Goal: Find specific page/section

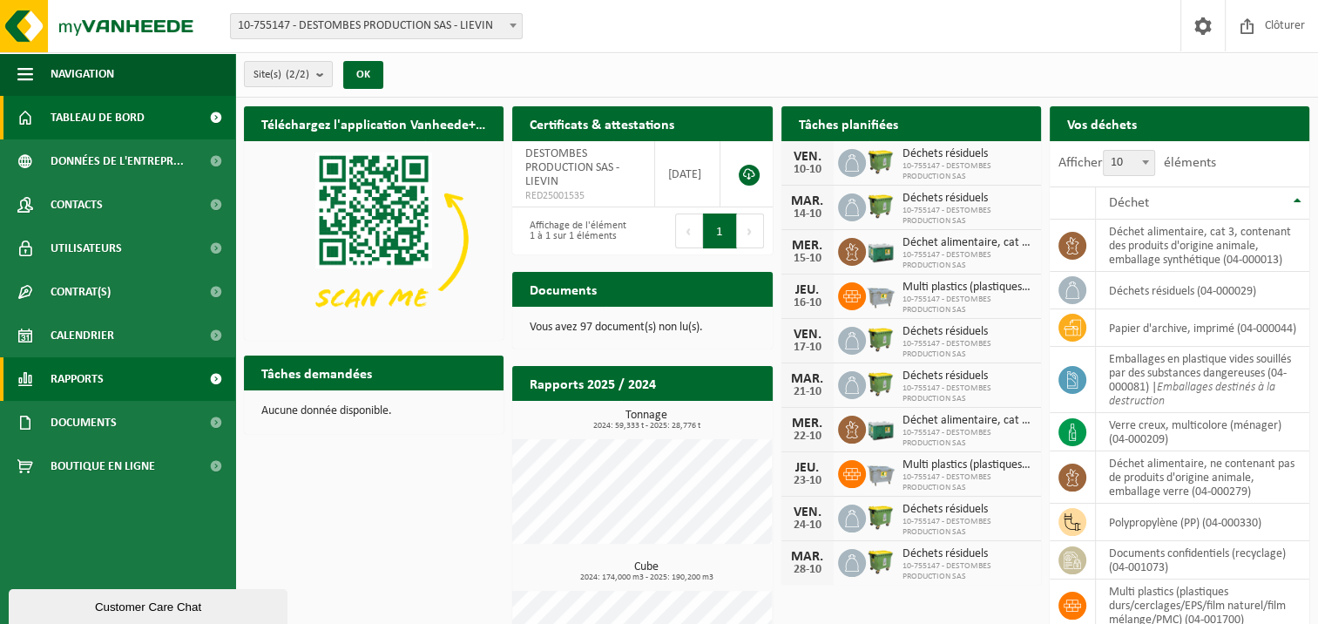
click at [209, 375] on span at bounding box center [215, 379] width 39 height 44
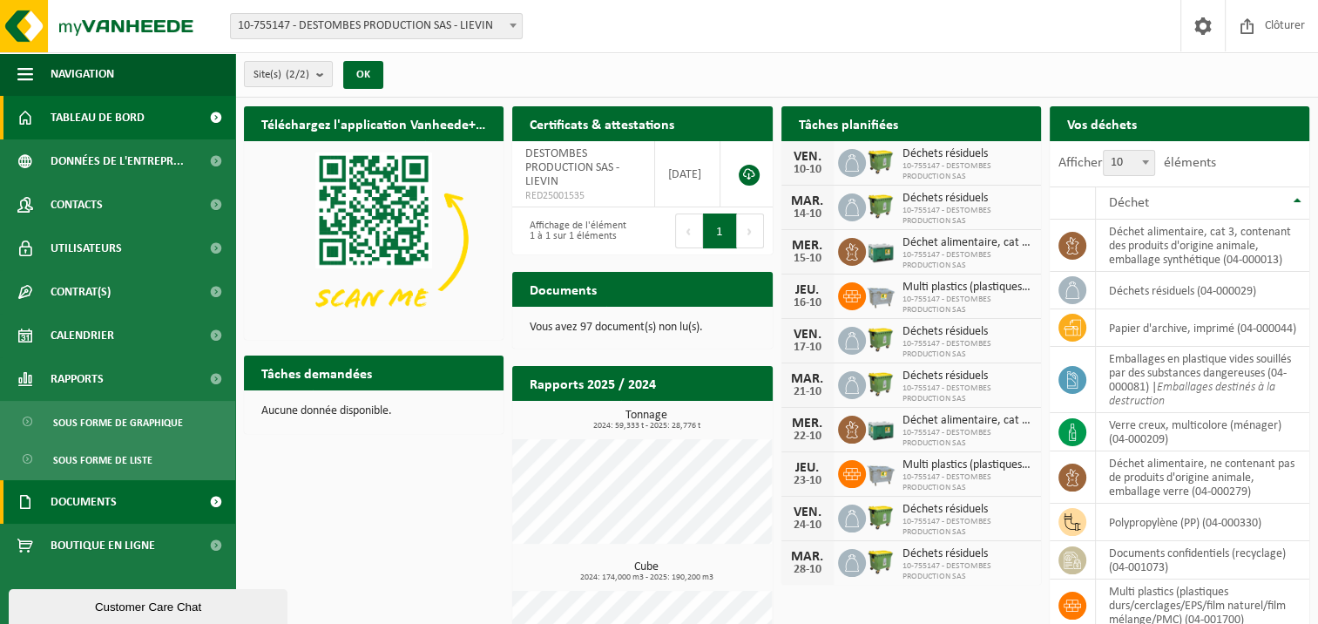
click at [202, 495] on span at bounding box center [215, 502] width 39 height 44
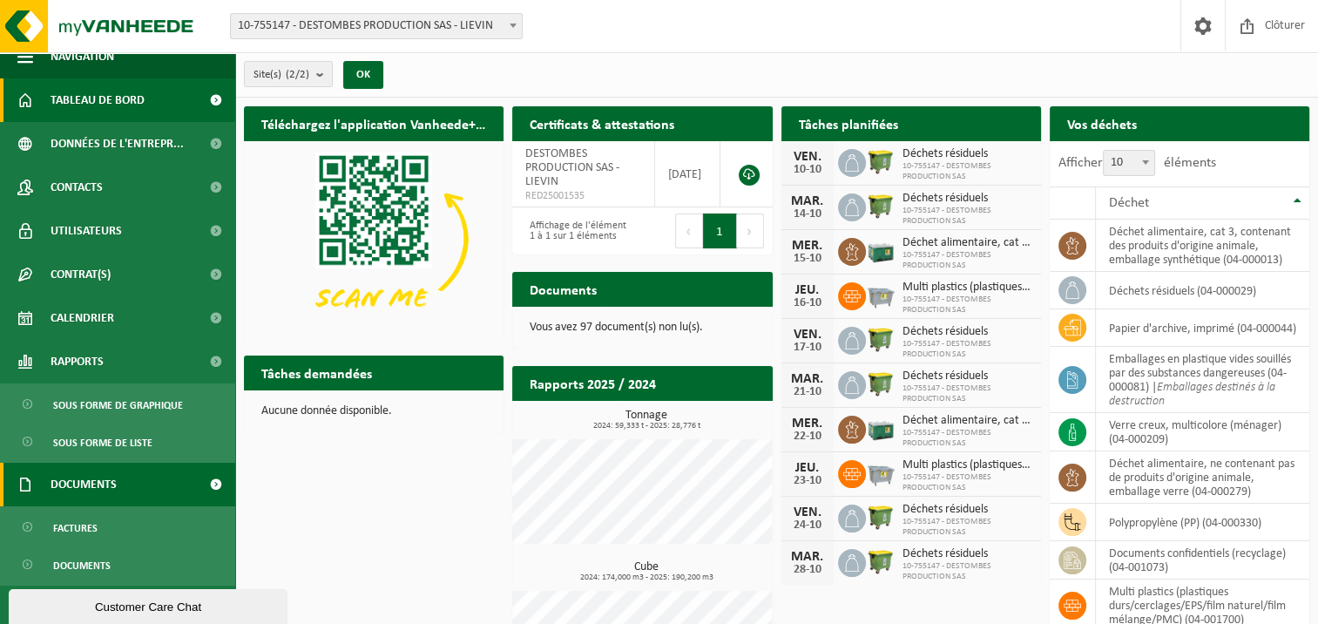
scroll to position [23, 0]
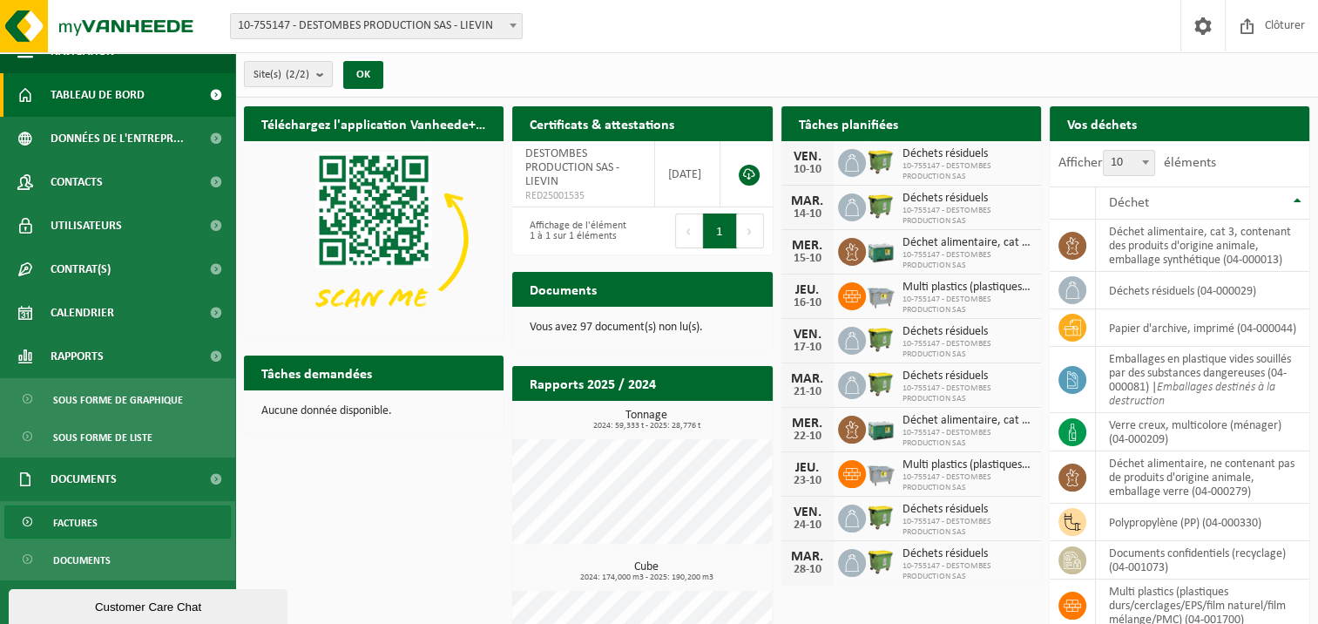
click at [100, 526] on link "Factures" at bounding box center [117, 521] width 227 height 33
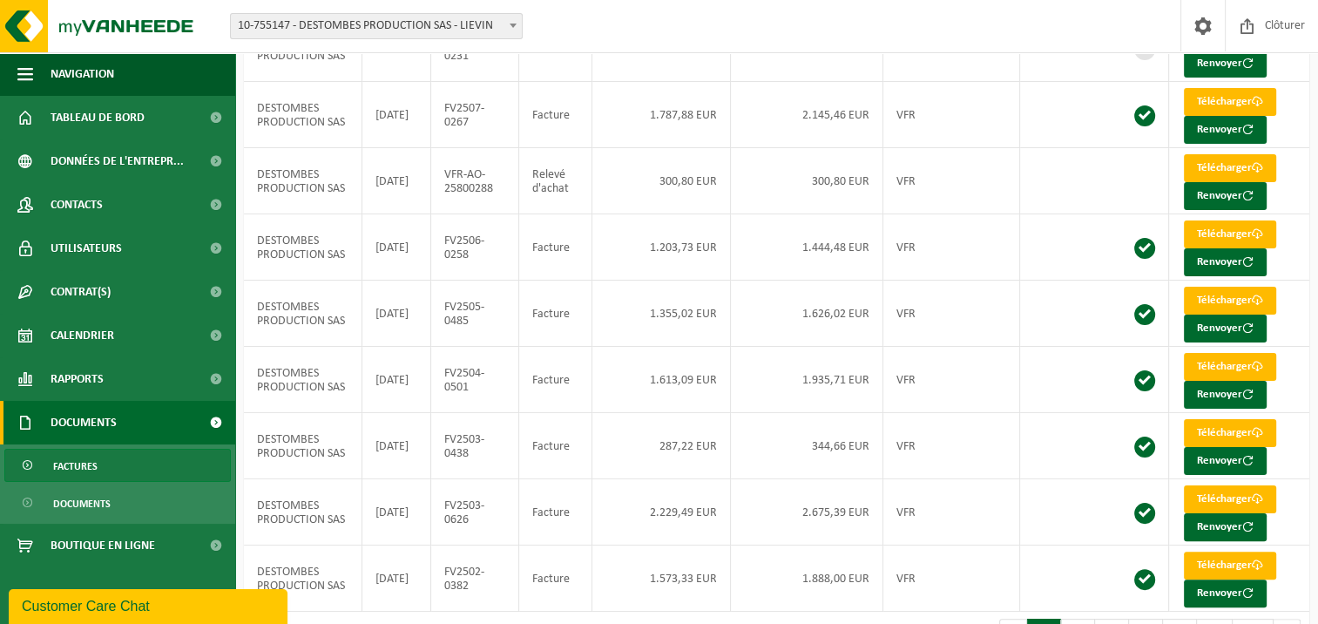
scroll to position [239, 0]
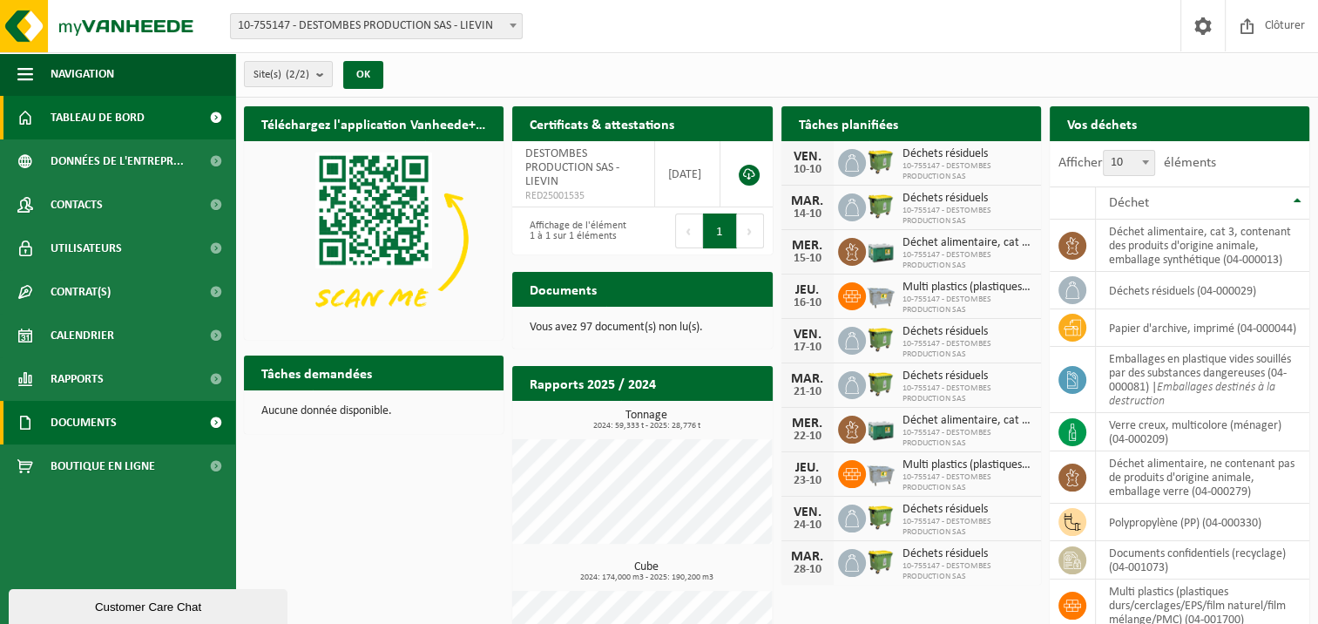
click at [210, 418] on span at bounding box center [215, 423] width 39 height 44
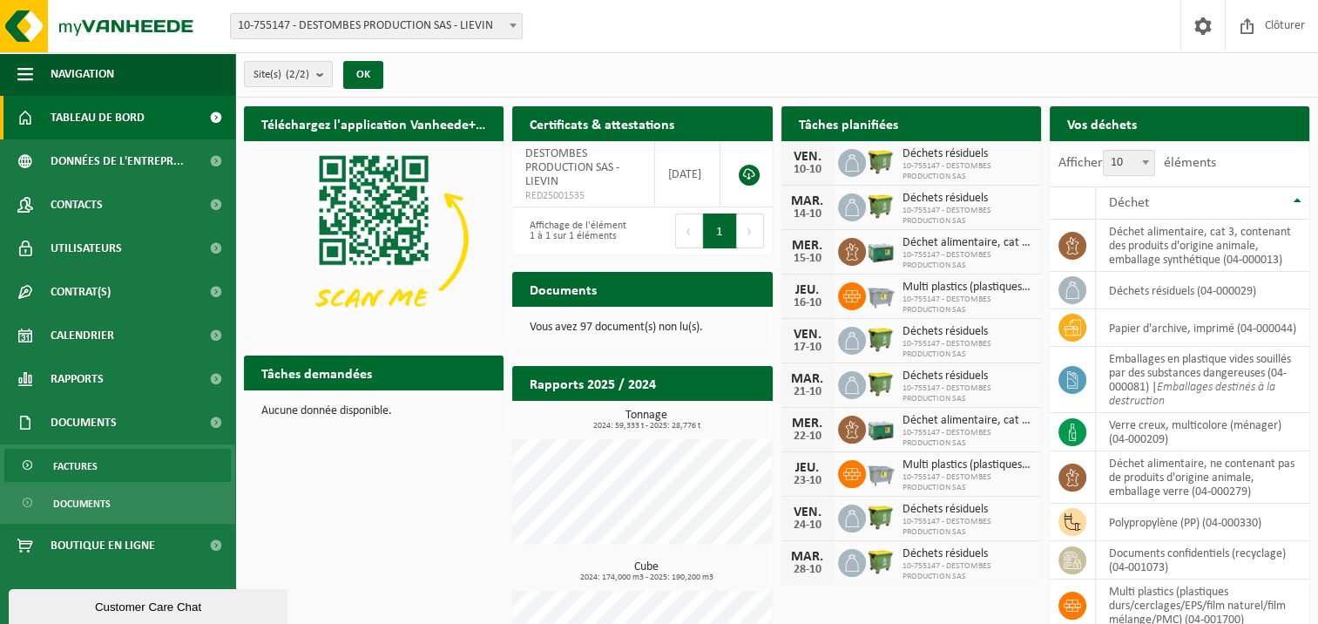
click at [77, 467] on span "Factures" at bounding box center [75, 466] width 44 height 33
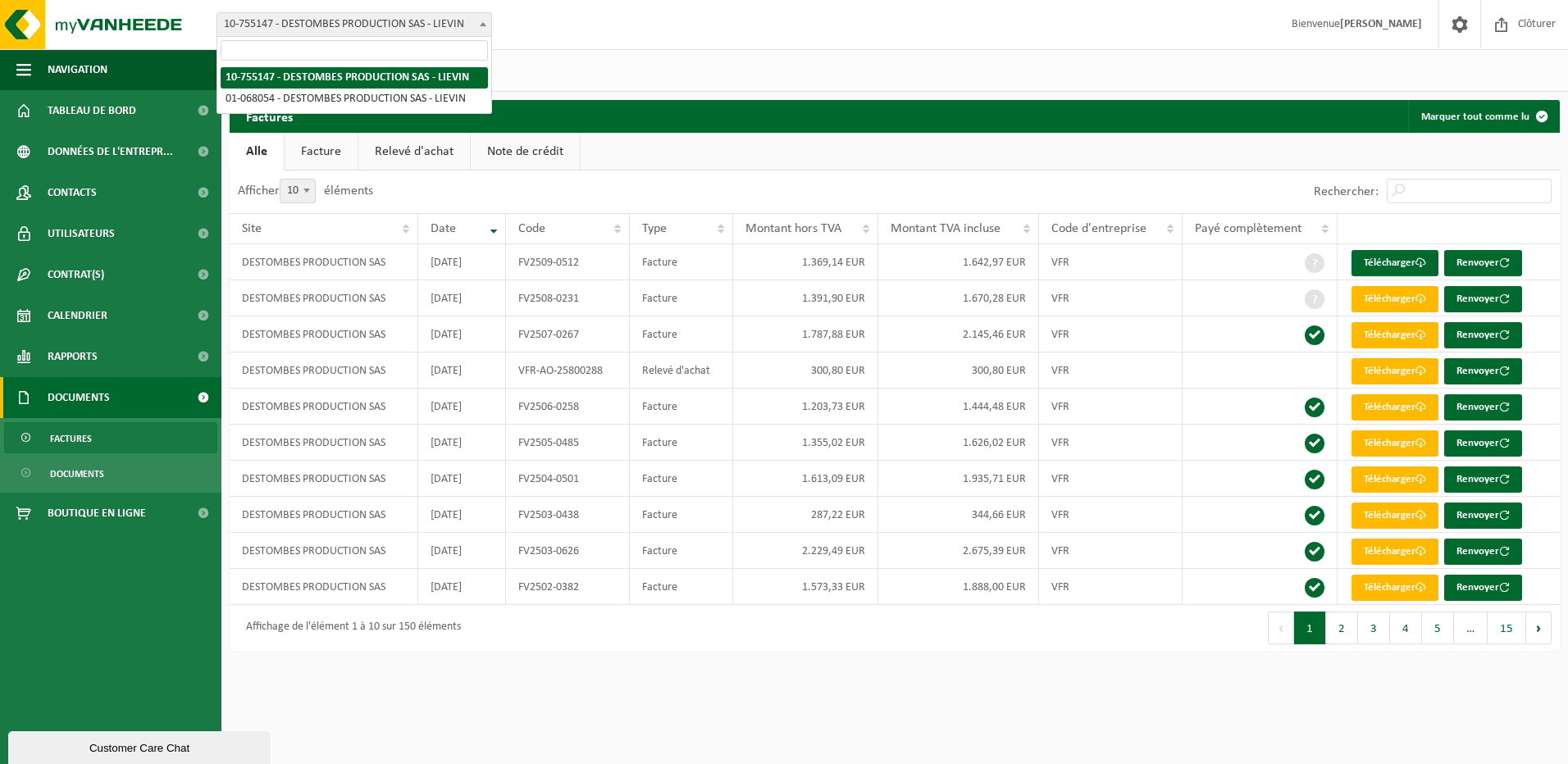
click at [481, 25] on b at bounding box center [483, 24] width 7 height 4
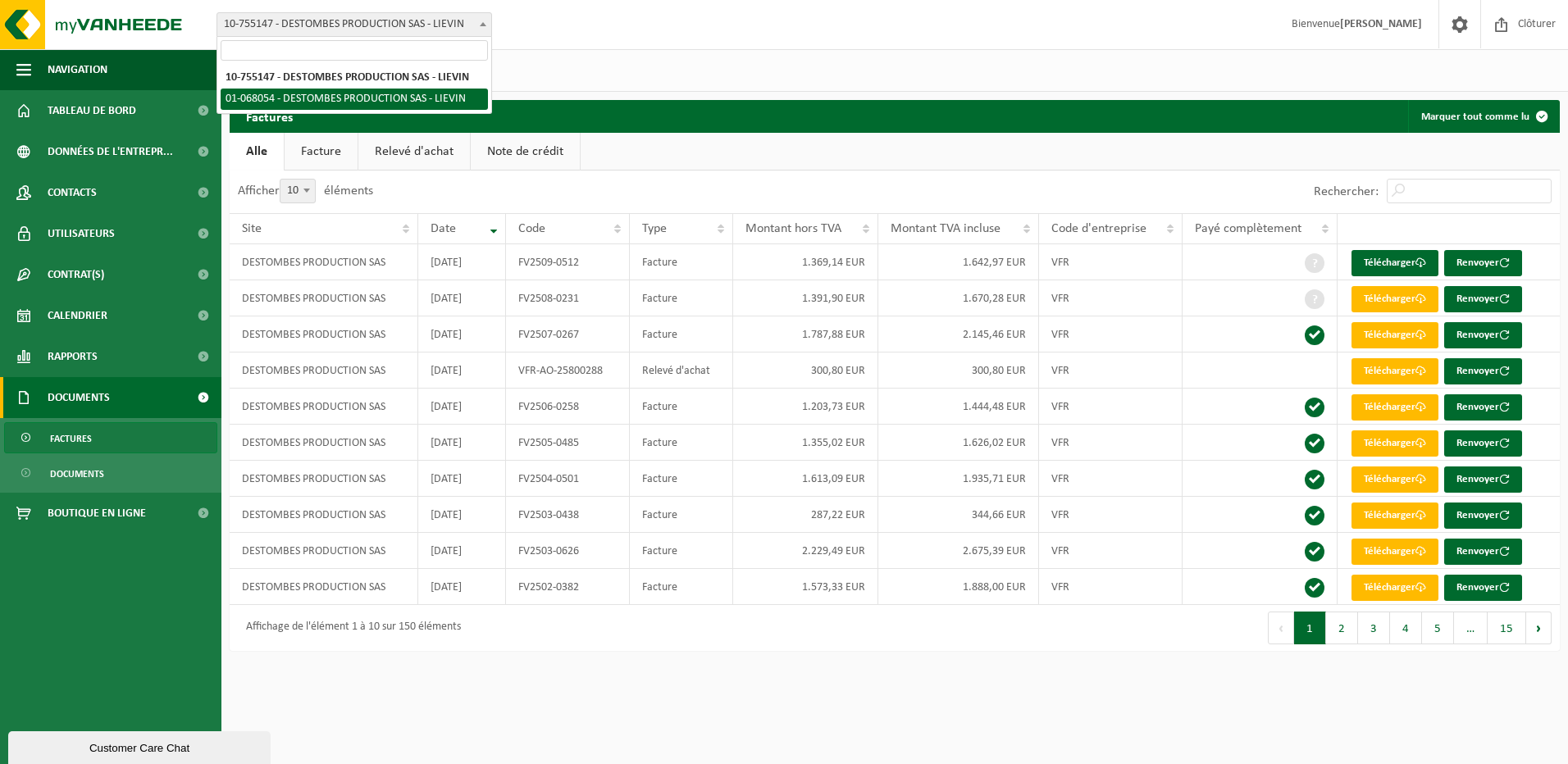
select select "450"
